Goal: Find specific page/section: Find specific page/section

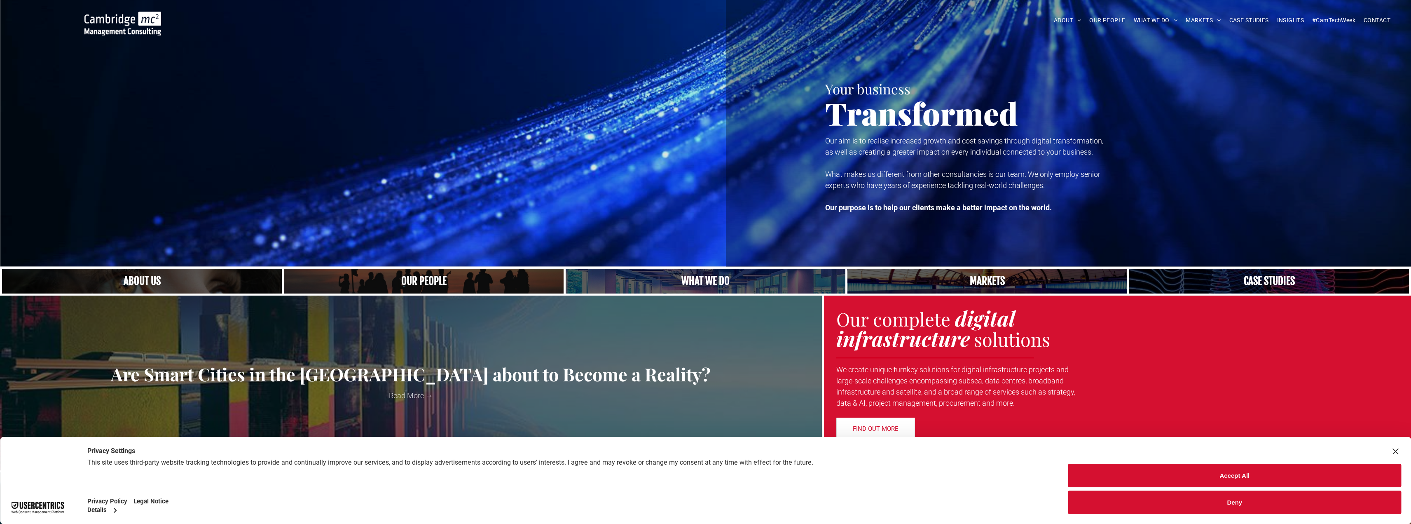
click at [711, 279] on link "A yoga teacher lifting his whole body off the ground in the peacock pose" at bounding box center [705, 281] width 297 height 26
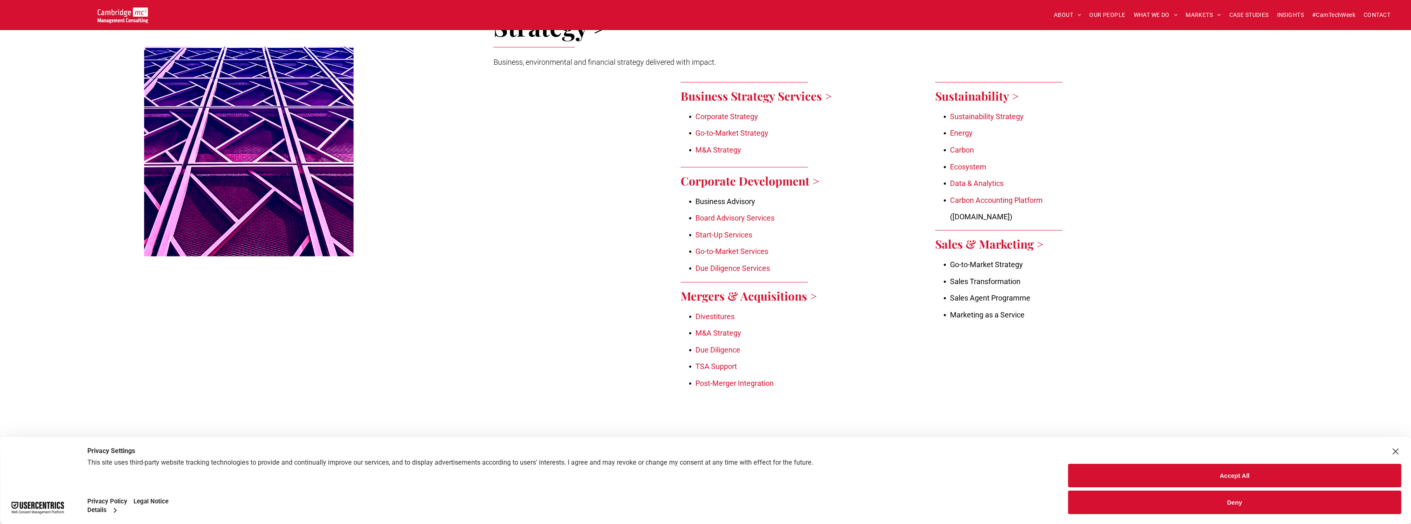
scroll to position [330, 0]
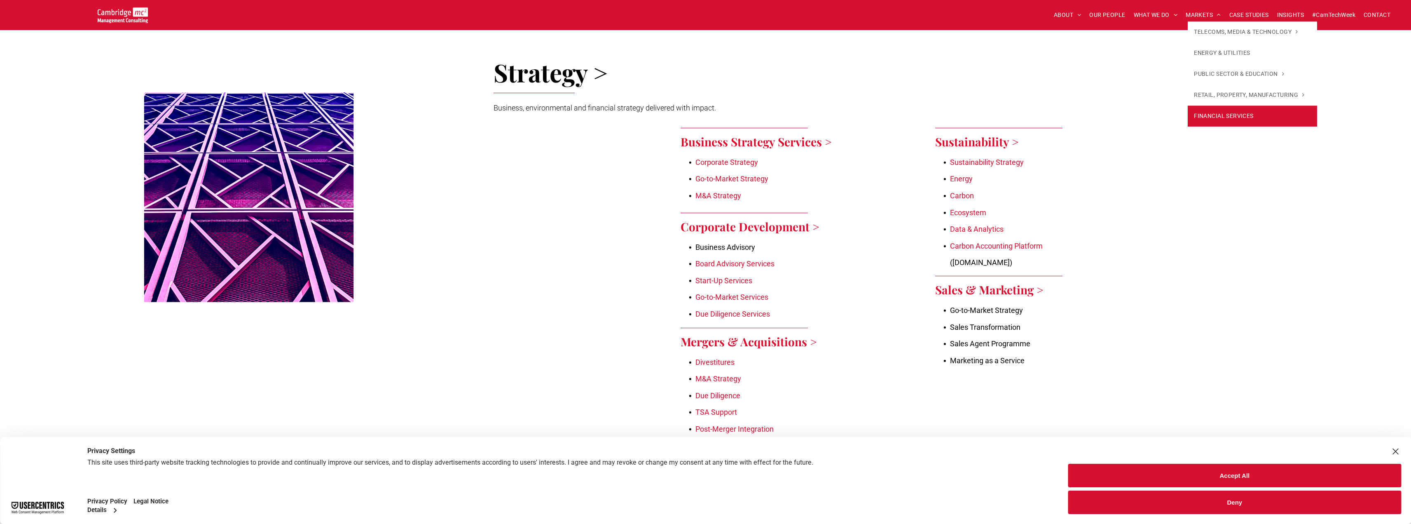
click at [1214, 112] on span "FINANCIAL SERVICES" at bounding box center [1224, 116] width 60 height 9
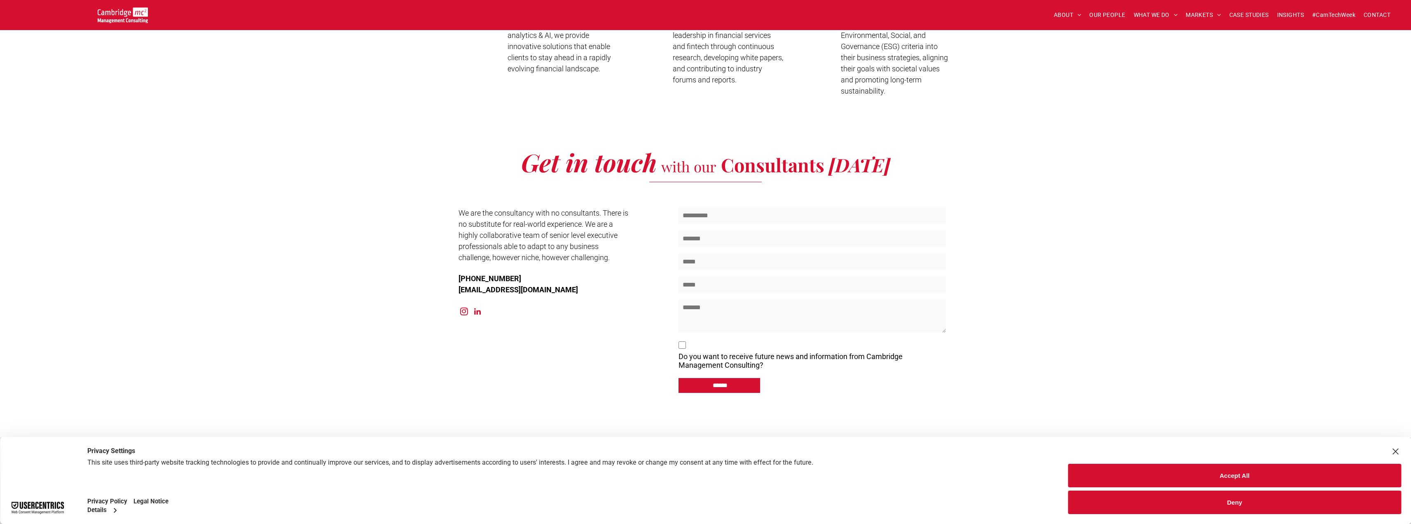
scroll to position [2143, 0]
